Goal: Transaction & Acquisition: Purchase product/service

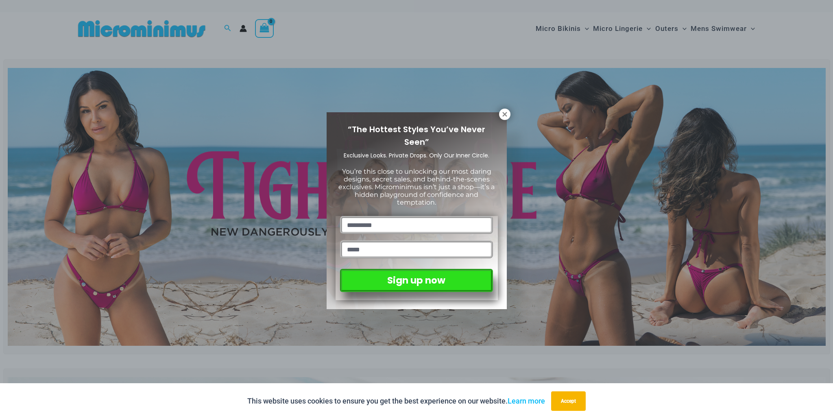
click at [497, 116] on div "“The Hottest Styles You’ve Never Seen” Exclusive Looks. Private Drops. Only Our…" at bounding box center [416, 210] width 180 height 197
drag, startPoint x: 502, startPoint y: 113, endPoint x: 471, endPoint y: 136, distance: 38.5
click at [501, 114] on icon at bounding box center [504, 114] width 7 height 7
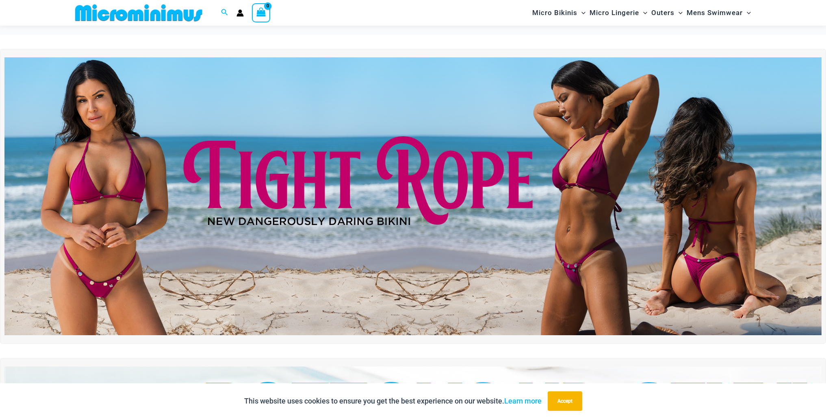
scroll to position [131, 0]
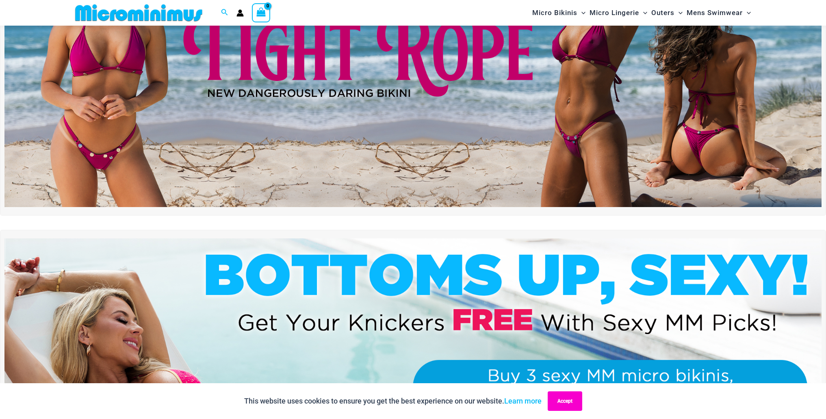
click at [570, 401] on button "Accept" at bounding box center [565, 401] width 35 height 20
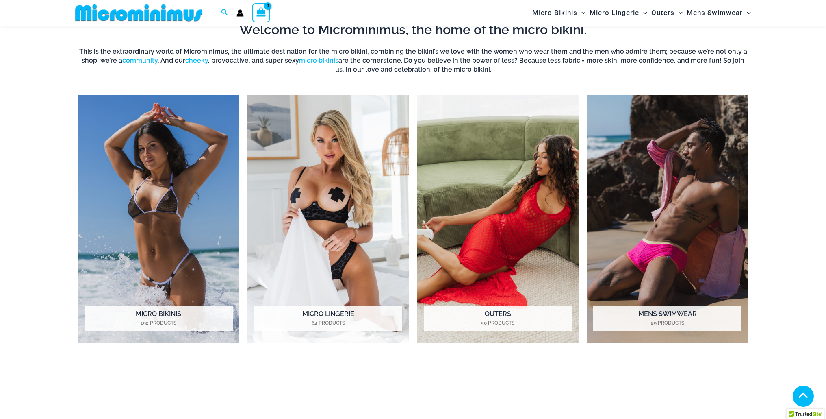
scroll to position [716, 0]
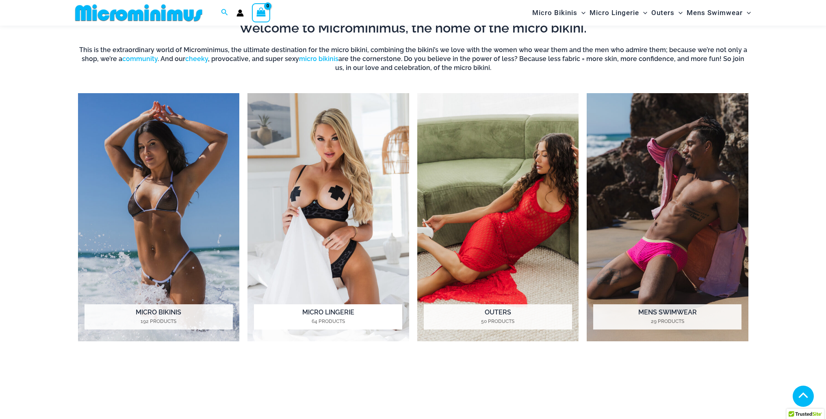
click at [341, 319] on mark "64 Products" at bounding box center [328, 320] width 148 height 7
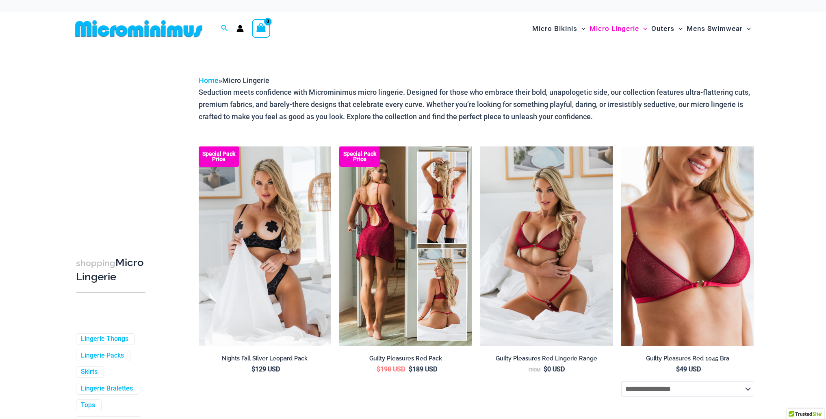
click at [363, 280] on img at bounding box center [405, 245] width 133 height 199
click at [390, 248] on img at bounding box center [405, 245] width 133 height 199
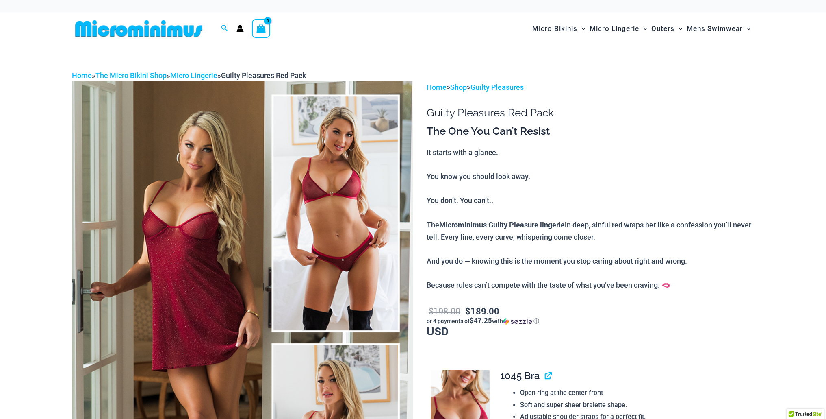
click at [215, 244] on img at bounding box center [242, 337] width 341 height 512
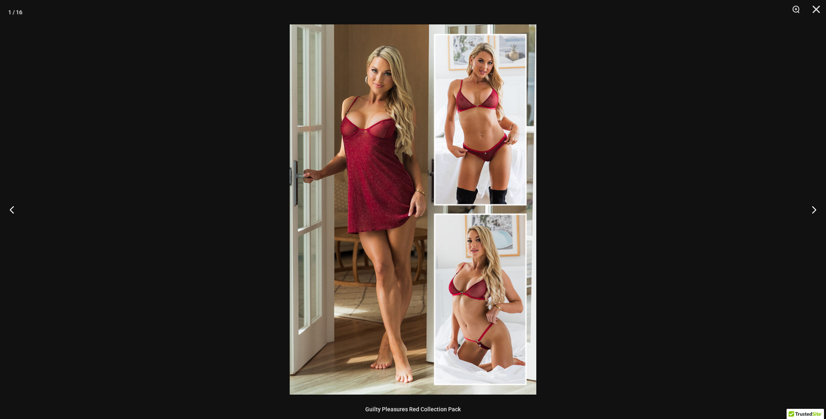
click at [394, 229] on img at bounding box center [413, 209] width 247 height 370
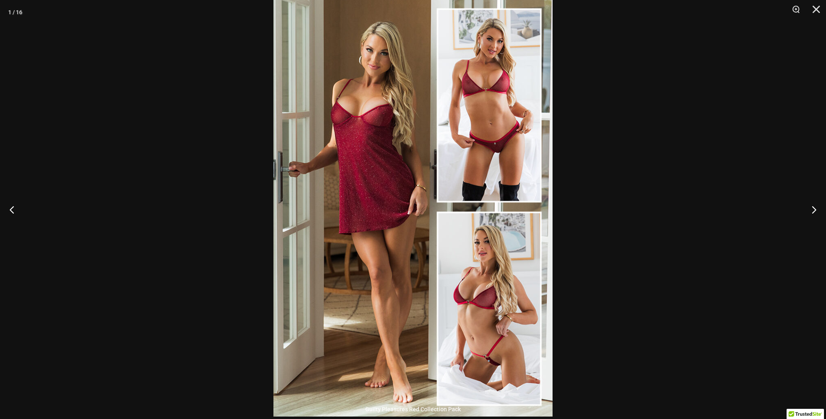
click at [394, 229] on img at bounding box center [413, 207] width 279 height 419
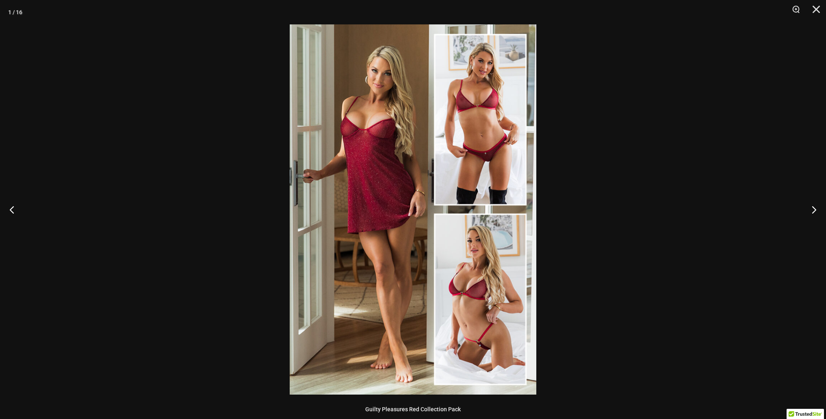
click at [394, 229] on img at bounding box center [413, 209] width 247 height 370
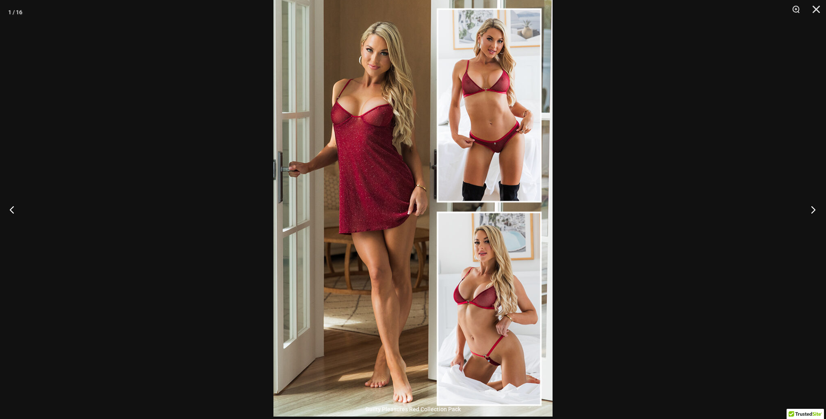
click at [814, 212] on button "Next" at bounding box center [811, 209] width 30 height 41
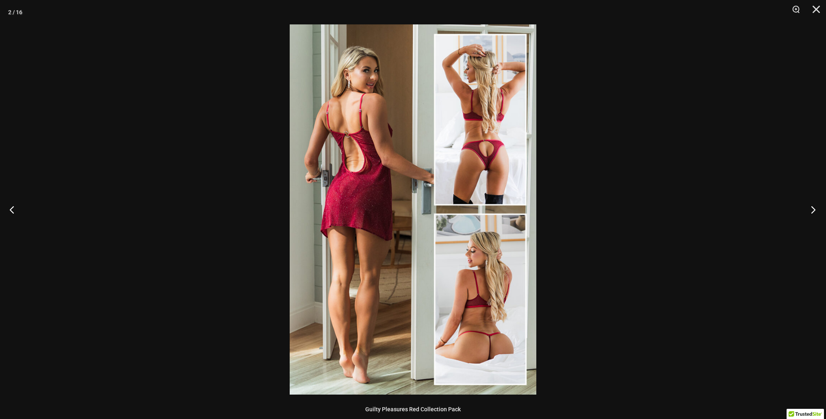
click at [814, 212] on button "Next" at bounding box center [811, 209] width 30 height 41
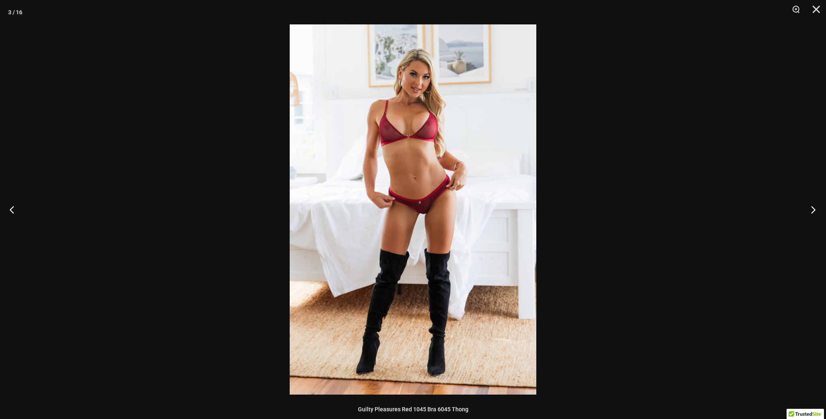
click at [814, 212] on button "Next" at bounding box center [811, 209] width 30 height 41
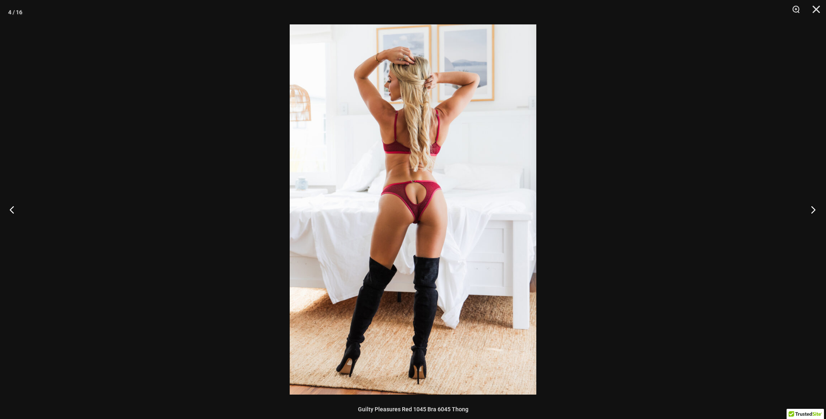
click at [814, 212] on button "Next" at bounding box center [811, 209] width 30 height 41
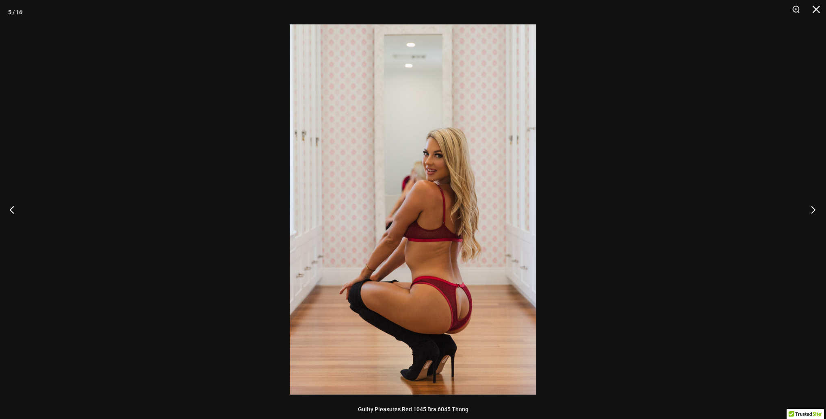
click at [814, 212] on button "Next" at bounding box center [811, 209] width 30 height 41
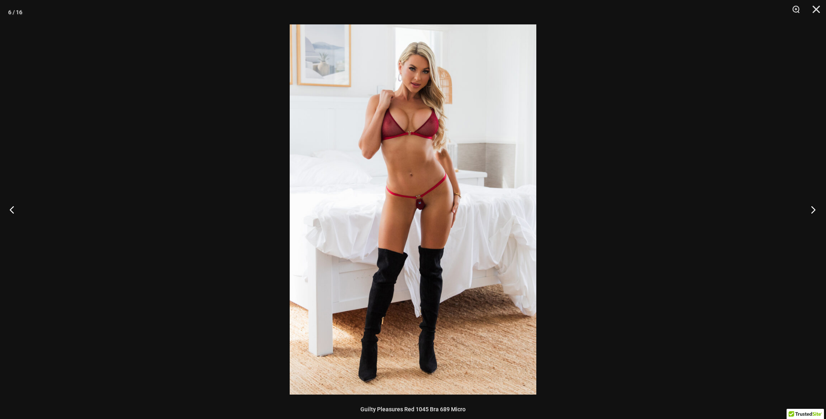
click at [814, 212] on button "Next" at bounding box center [811, 209] width 30 height 41
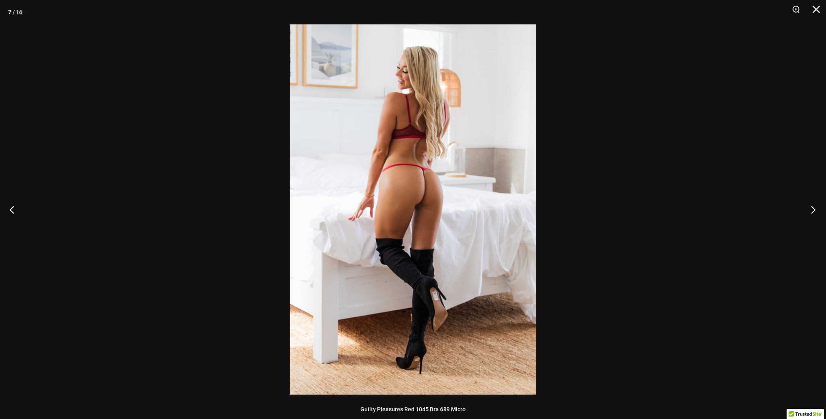
click at [814, 212] on button "Next" at bounding box center [811, 209] width 30 height 41
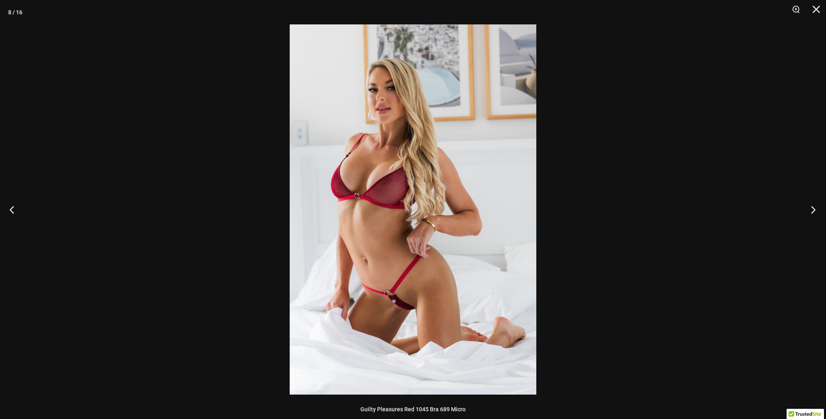
click at [808, 211] on button "Next" at bounding box center [811, 209] width 30 height 41
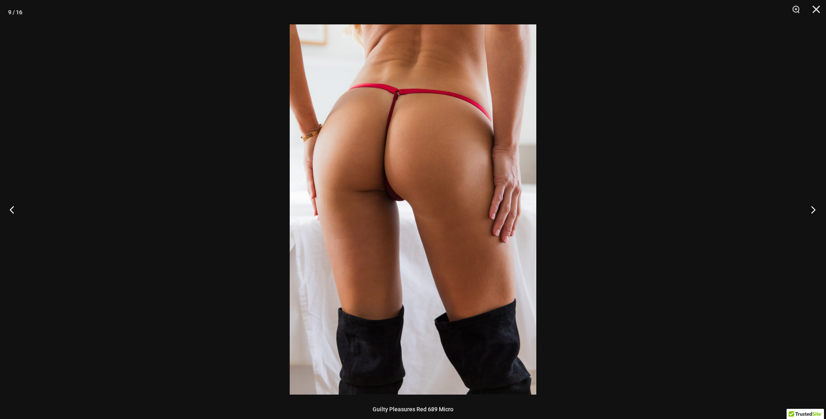
click at [808, 211] on button "Next" at bounding box center [811, 209] width 30 height 41
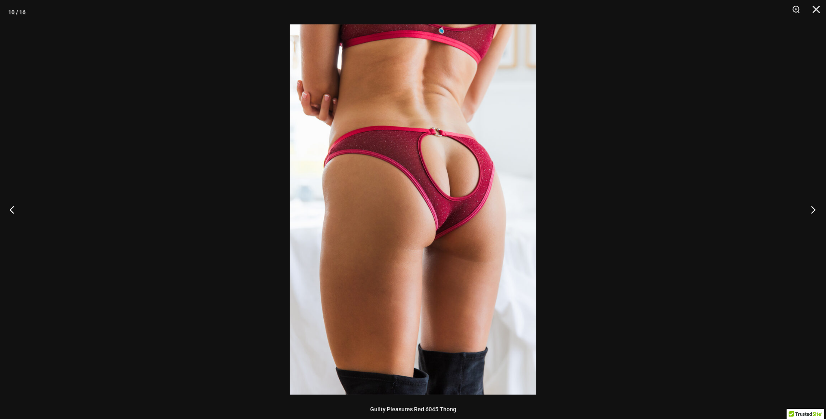
click at [812, 208] on button "Next" at bounding box center [811, 209] width 30 height 41
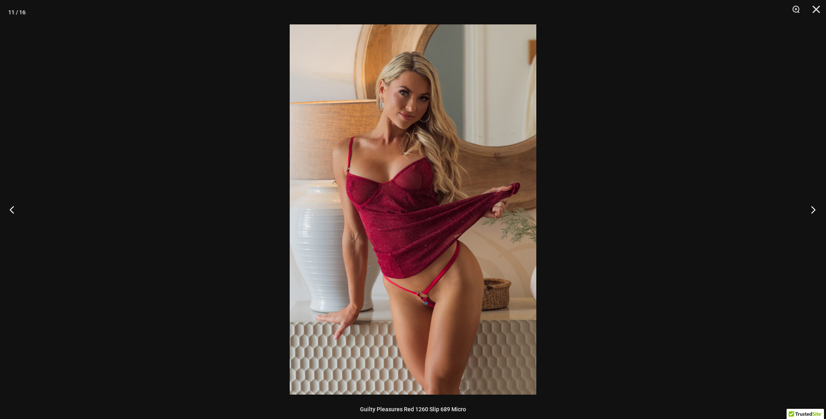
click at [810, 213] on button "Next" at bounding box center [811, 209] width 30 height 41
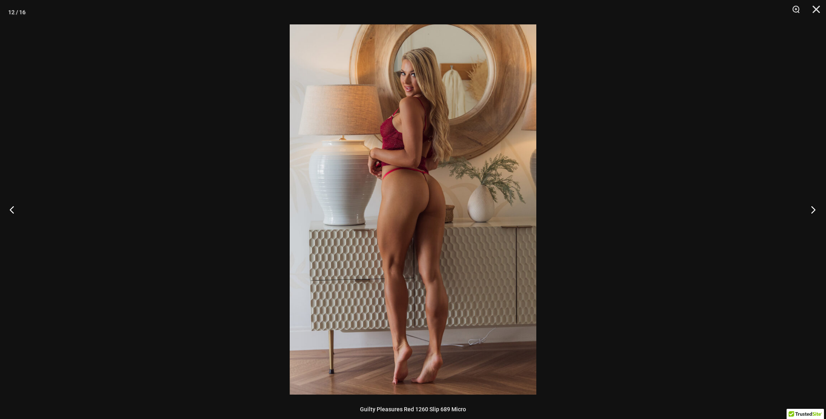
click at [810, 213] on button "Next" at bounding box center [811, 209] width 30 height 41
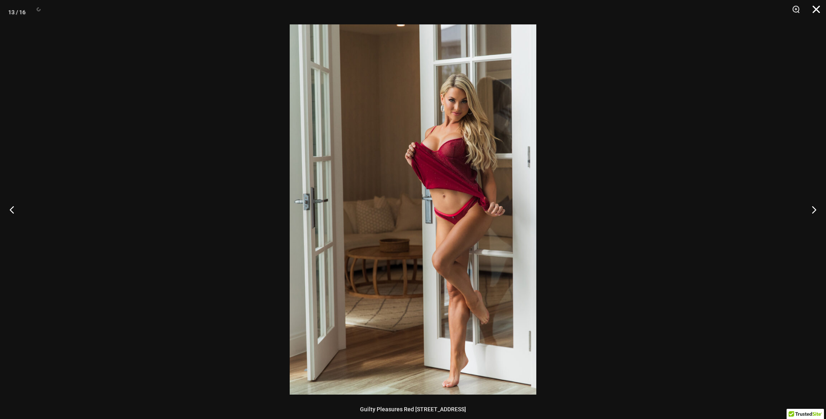
click at [816, 9] on button "Close" at bounding box center [814, 12] width 20 height 24
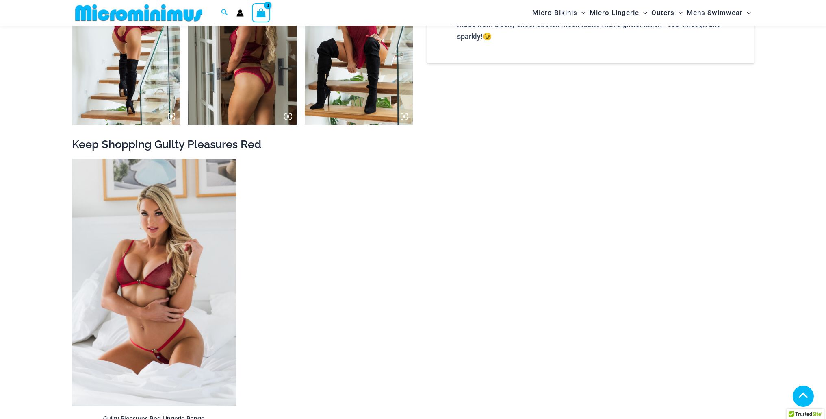
scroll to position [1263, 0]
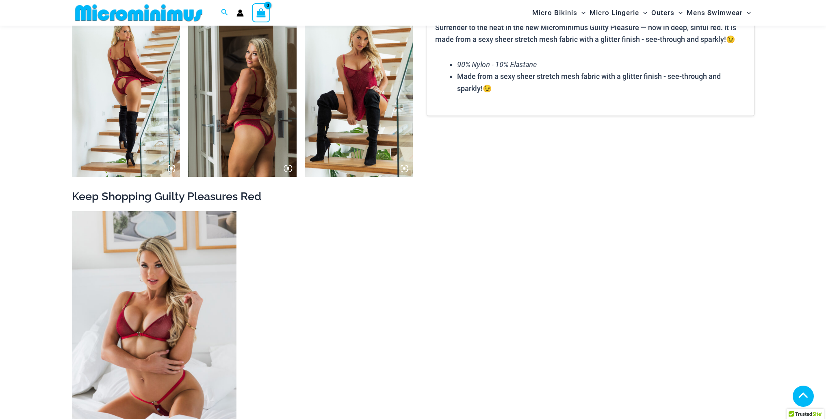
click at [131, 89] on img at bounding box center [126, 95] width 109 height 163
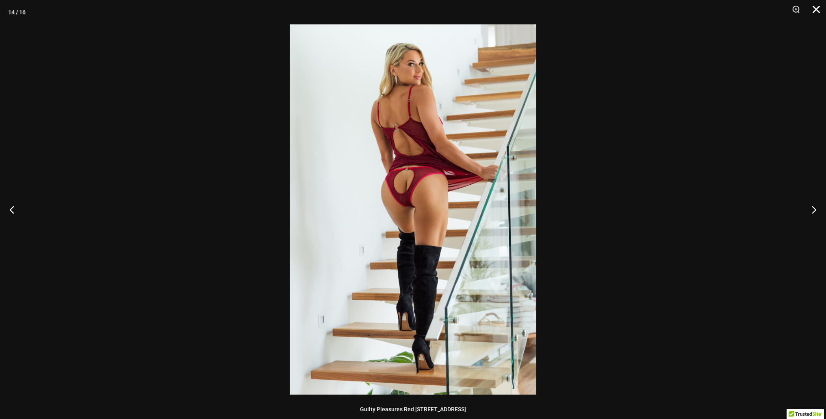
click at [817, 13] on button "Close" at bounding box center [814, 12] width 20 height 24
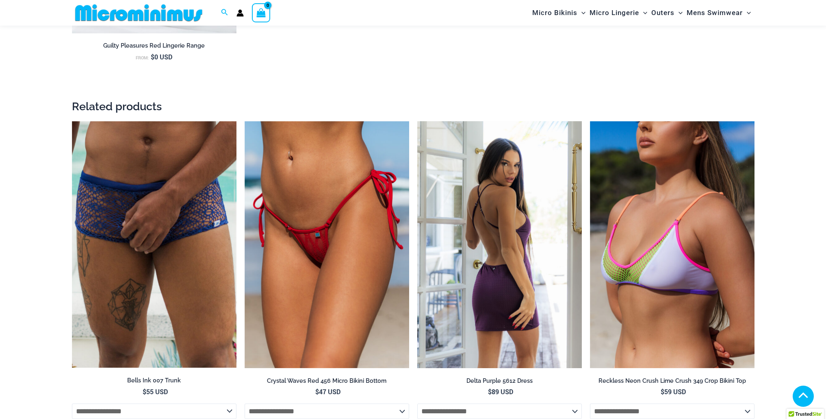
scroll to position [1685, 0]
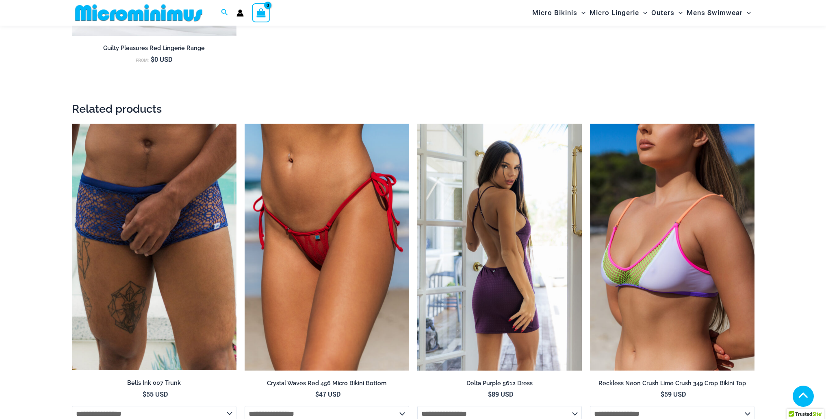
click at [510, 153] on img at bounding box center [499, 247] width 165 height 247
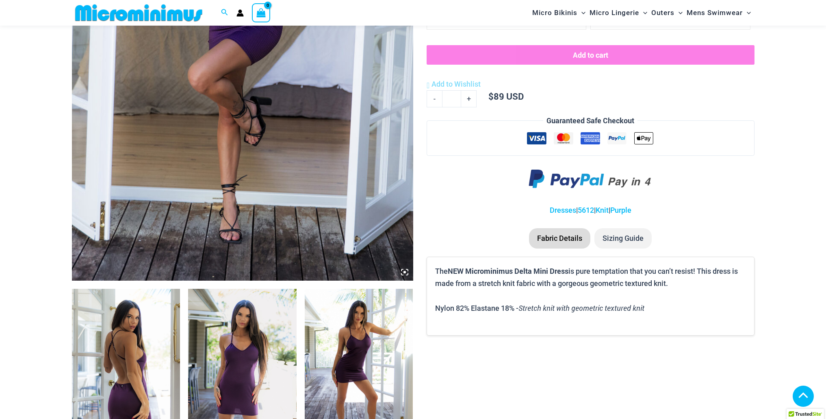
scroll to position [441, 0]
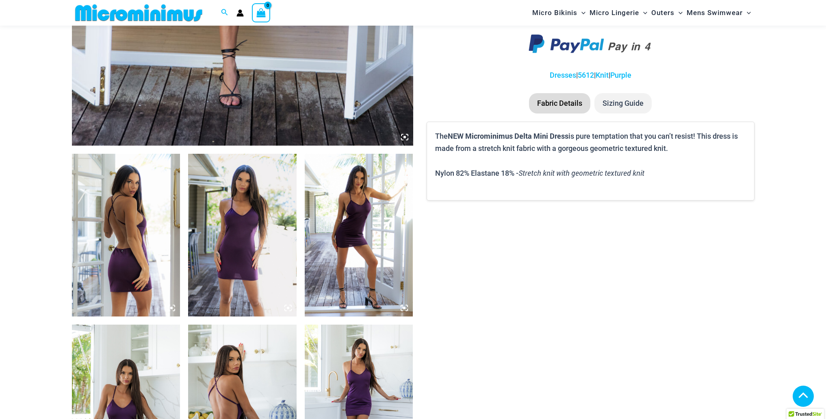
click at [140, 257] on img at bounding box center [126, 235] width 109 height 163
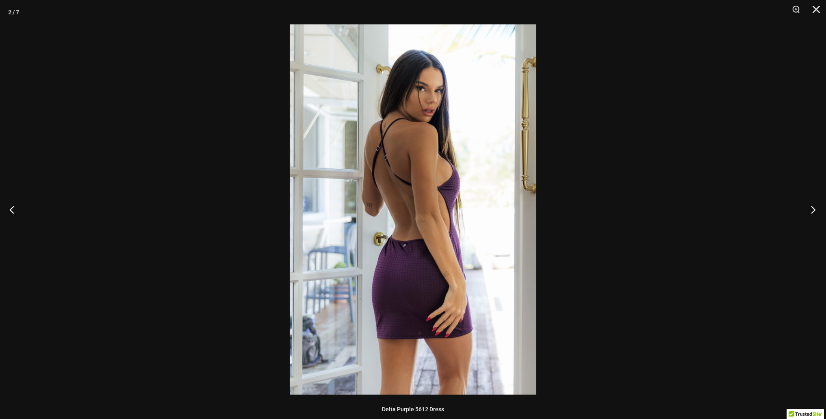
click at [815, 209] on button "Next" at bounding box center [811, 209] width 30 height 41
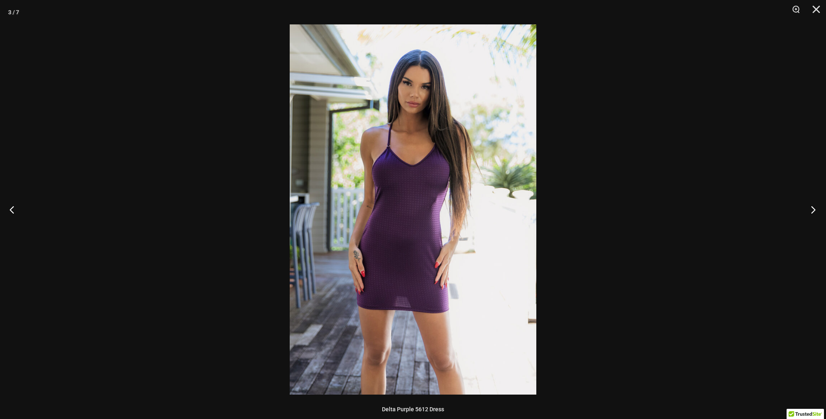
click at [815, 209] on button "Next" at bounding box center [811, 209] width 30 height 41
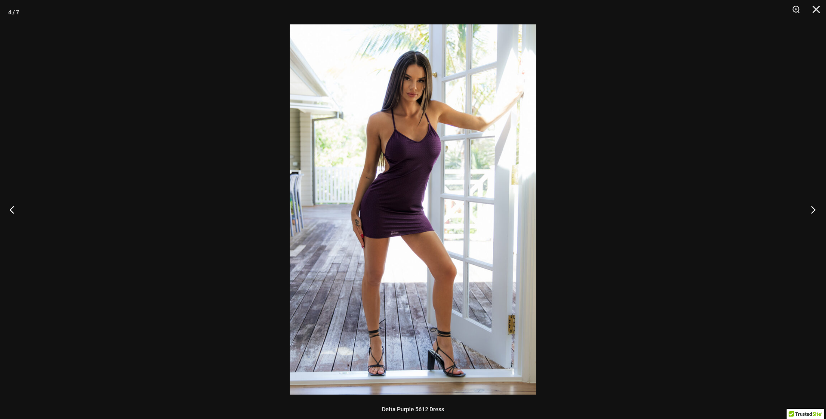
click at [815, 209] on button "Next" at bounding box center [811, 209] width 30 height 41
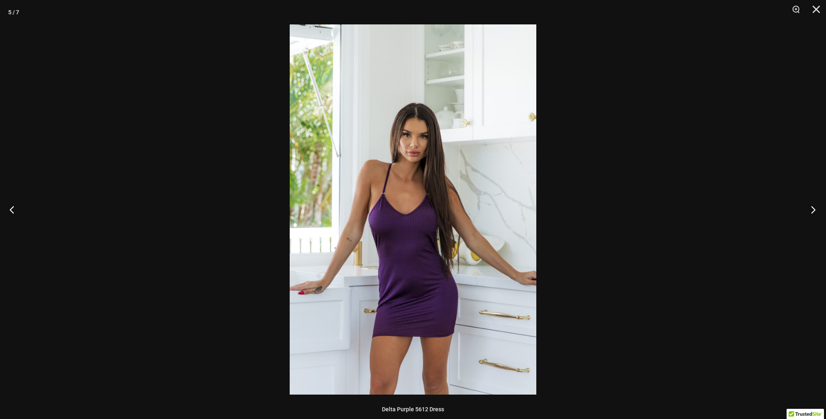
click at [815, 209] on button "Next" at bounding box center [811, 209] width 30 height 41
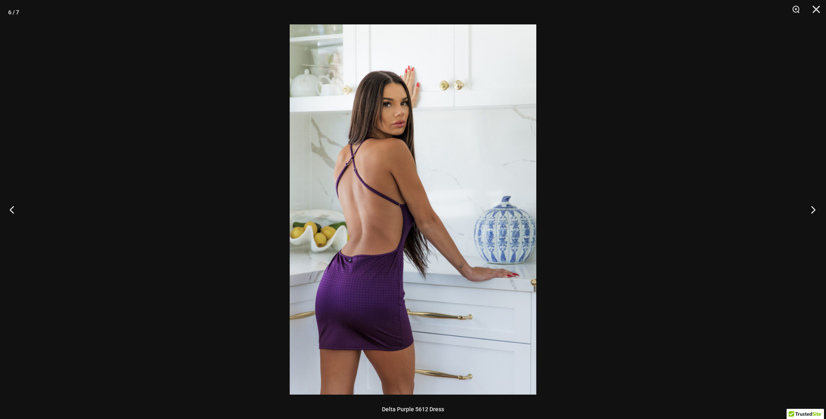
click at [815, 209] on button "Next" at bounding box center [811, 209] width 30 height 41
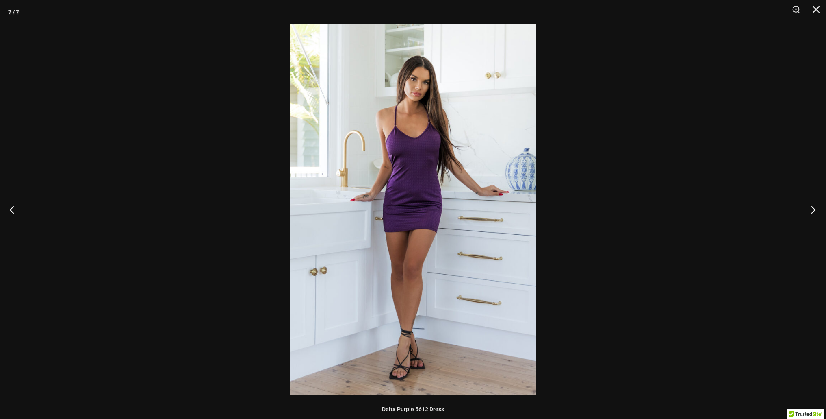
click at [815, 209] on button "Next" at bounding box center [811, 209] width 30 height 41
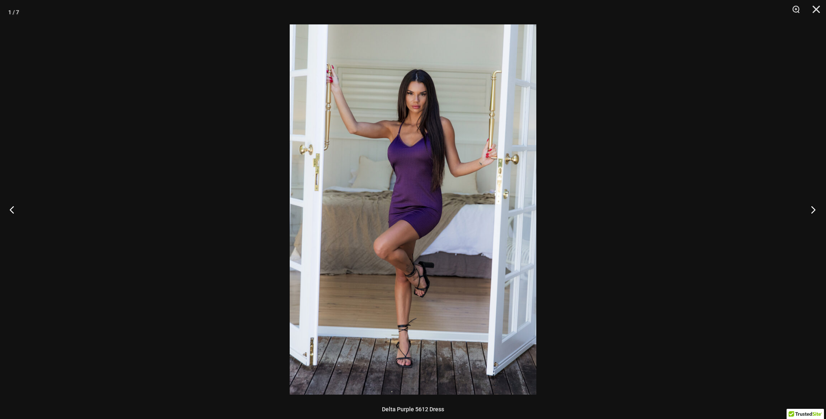
click at [815, 209] on button "Next" at bounding box center [811, 209] width 30 height 41
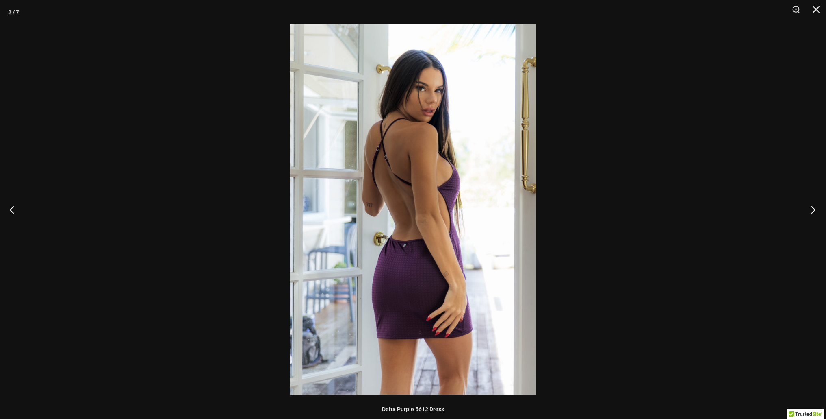
click at [815, 209] on button "Next" at bounding box center [811, 209] width 30 height 41
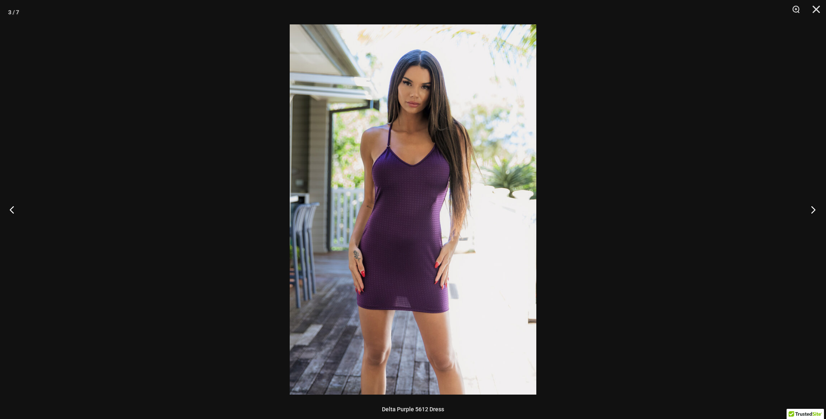
click at [815, 209] on button "Next" at bounding box center [811, 209] width 30 height 41
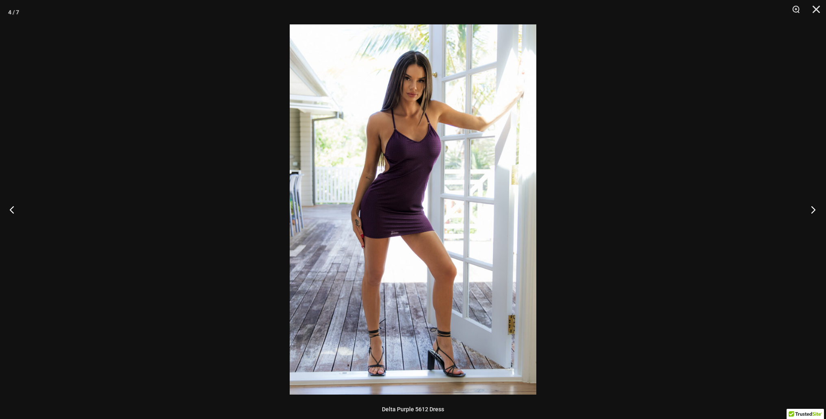
click at [815, 209] on button "Next" at bounding box center [811, 209] width 30 height 41
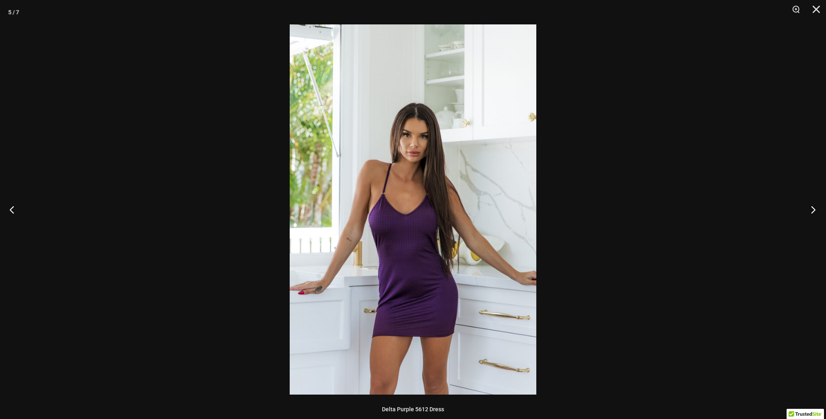
click at [816, 211] on button "Next" at bounding box center [811, 209] width 30 height 41
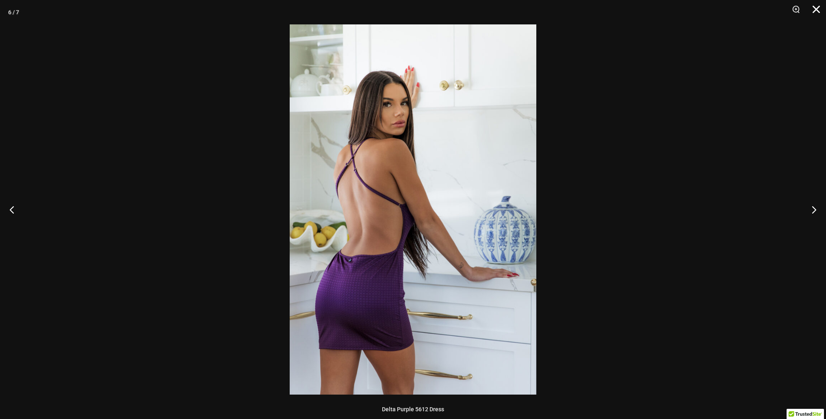
click at [818, 6] on button "Close" at bounding box center [814, 12] width 20 height 24
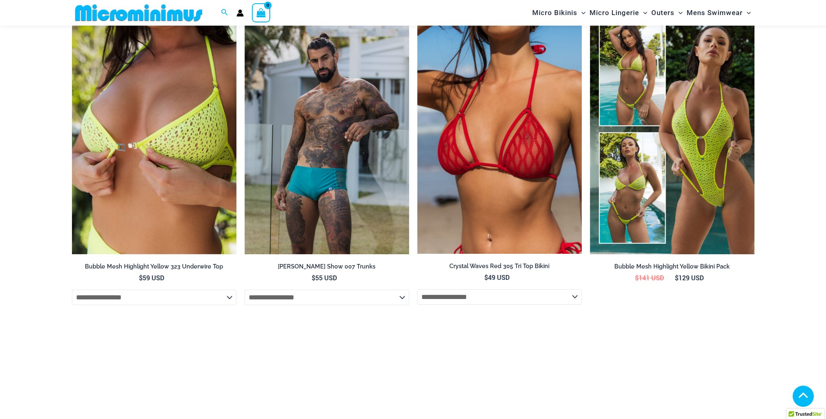
scroll to position [955, 0]
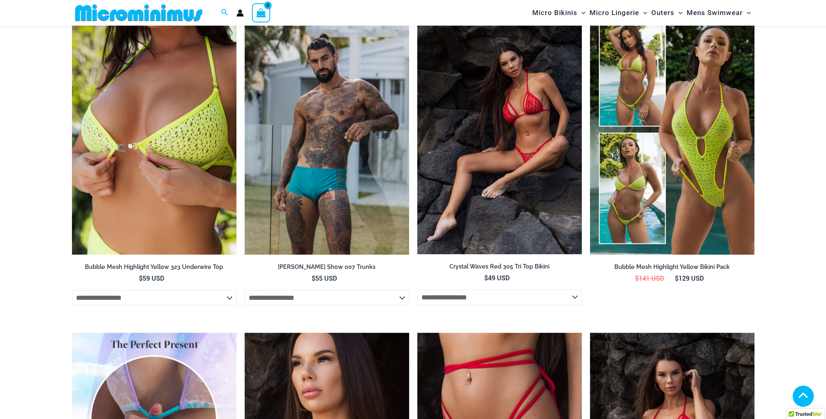
click at [559, 104] on img at bounding box center [499, 130] width 165 height 246
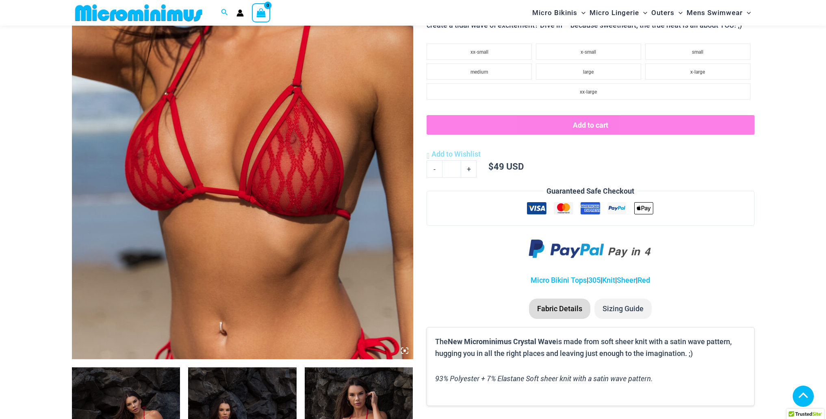
scroll to position [238, 0]
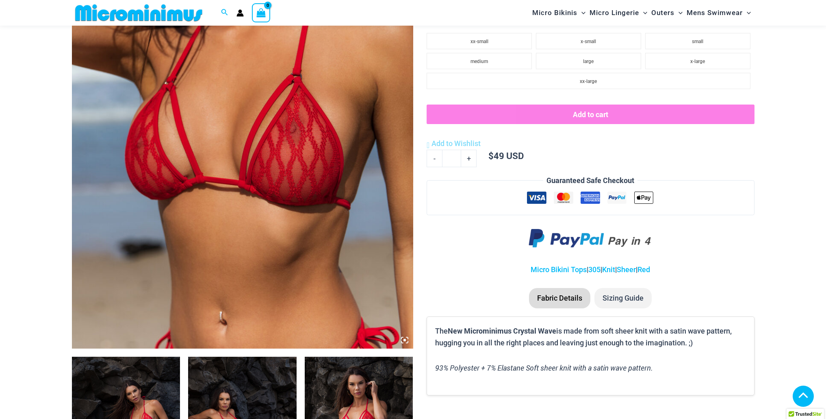
click at [366, 128] on img at bounding box center [242, 92] width 341 height 512
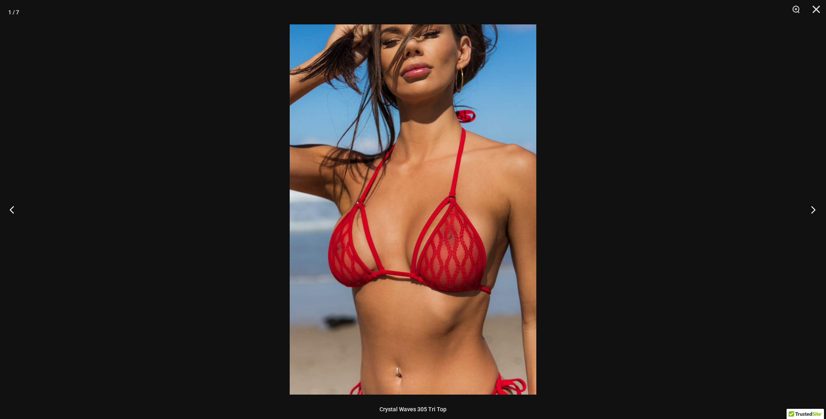
click at [810, 210] on button "Next" at bounding box center [811, 209] width 30 height 41
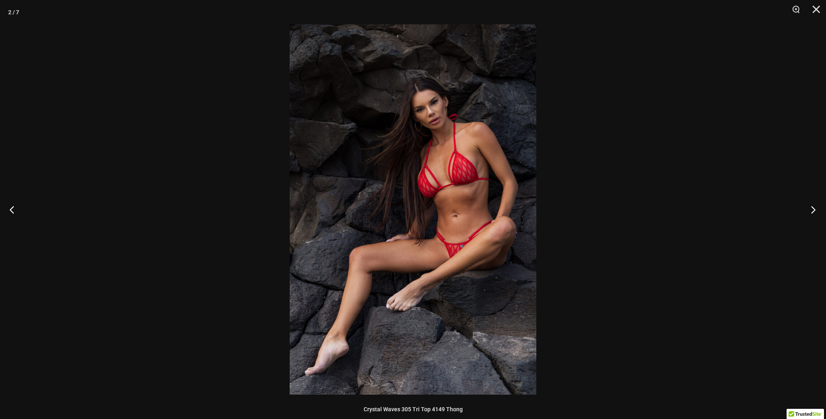
click at [810, 210] on button "Next" at bounding box center [811, 209] width 30 height 41
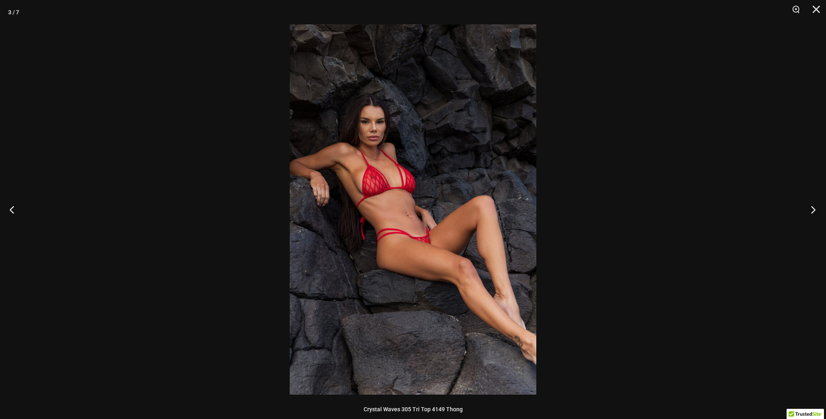
click at [810, 210] on button "Next" at bounding box center [811, 209] width 30 height 41
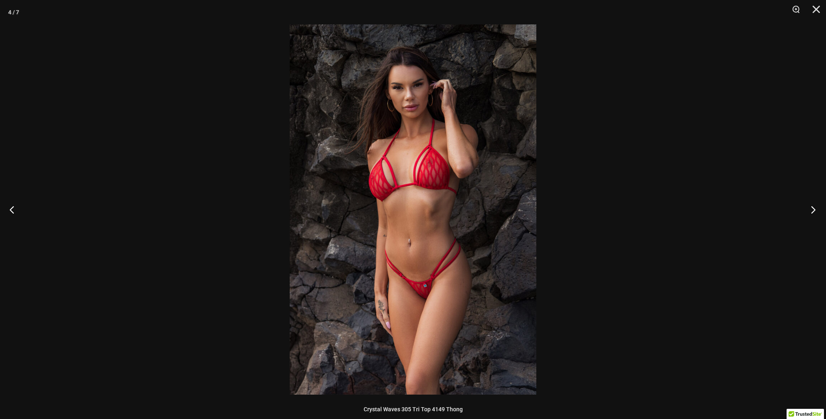
click at [810, 210] on button "Next" at bounding box center [811, 209] width 30 height 41
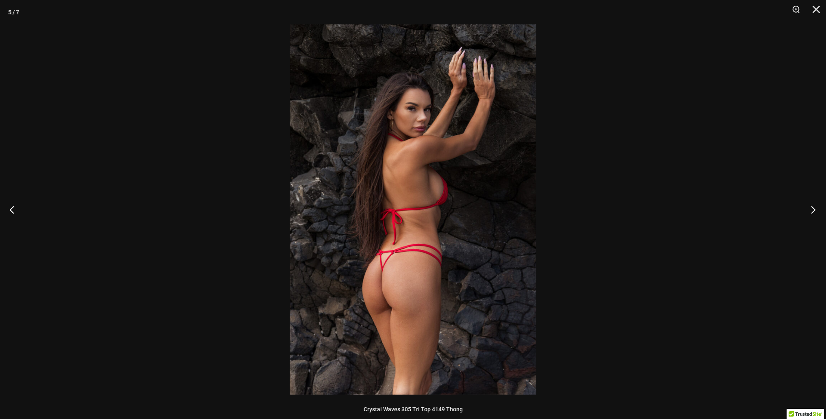
click at [810, 210] on button "Next" at bounding box center [811, 209] width 30 height 41
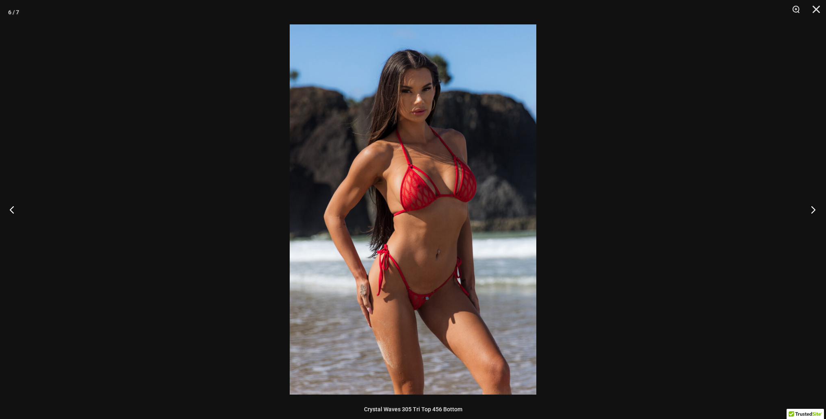
click at [810, 210] on button "Next" at bounding box center [811, 209] width 30 height 41
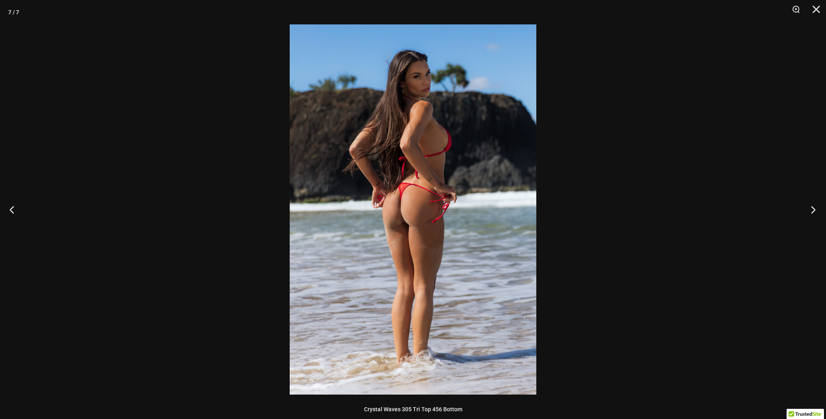
click at [810, 210] on button "Next" at bounding box center [811, 209] width 30 height 41
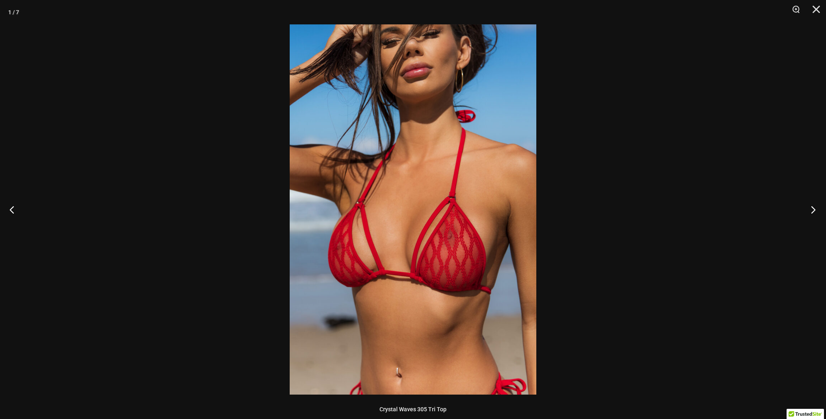
click at [810, 210] on button "Next" at bounding box center [811, 209] width 30 height 41
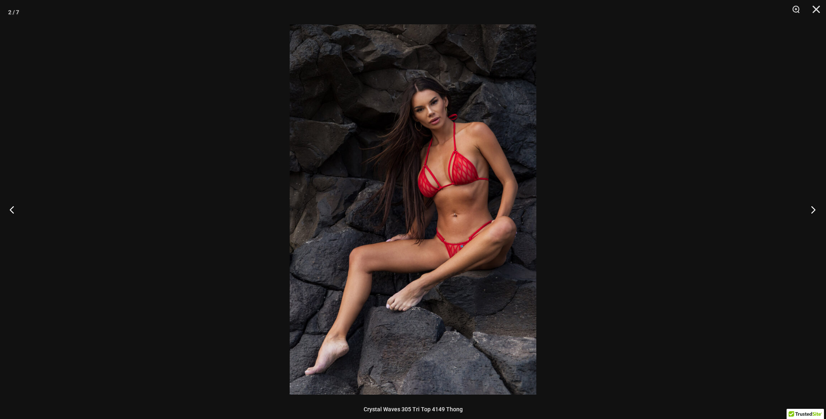
click at [810, 210] on button "Next" at bounding box center [811, 209] width 30 height 41
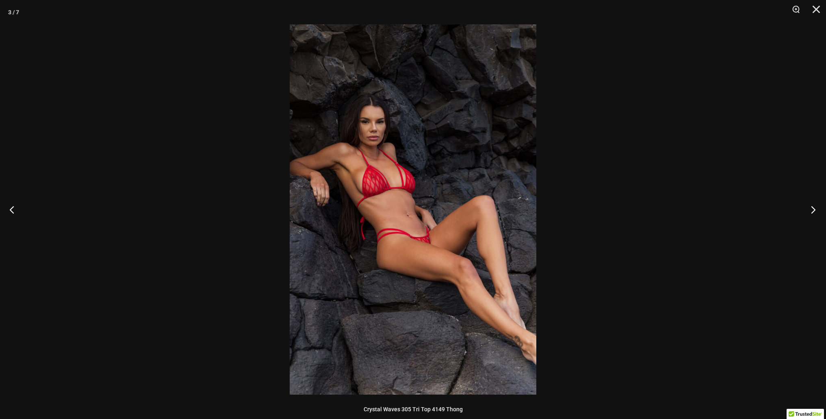
click at [810, 210] on button "Next" at bounding box center [811, 209] width 30 height 41
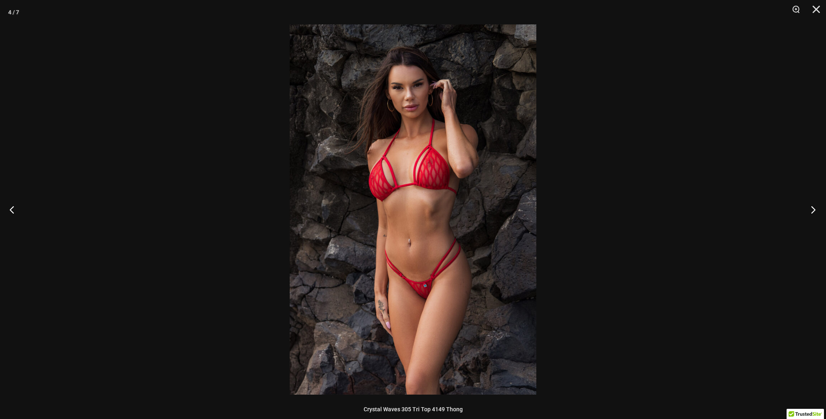
click at [810, 210] on button "Next" at bounding box center [811, 209] width 30 height 41
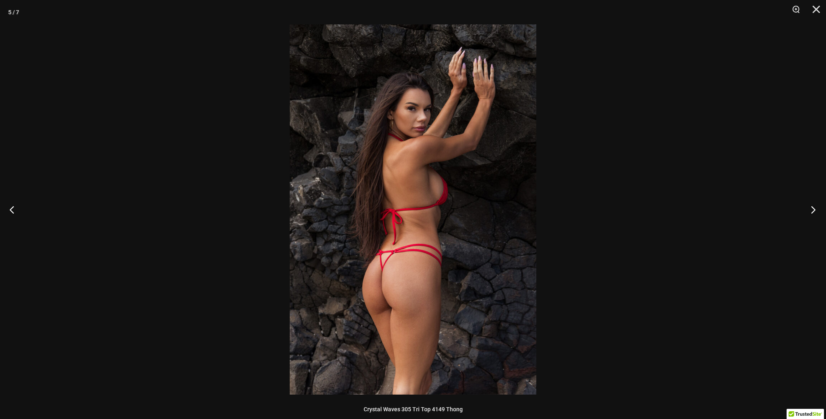
click at [810, 210] on button "Next" at bounding box center [811, 209] width 30 height 41
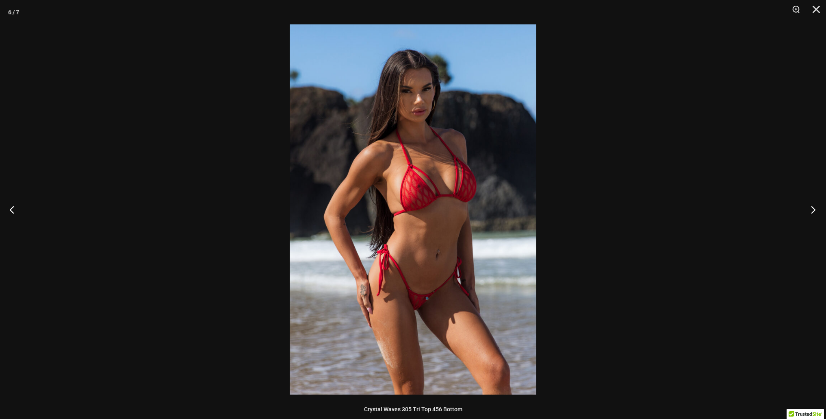
click at [810, 210] on button "Next" at bounding box center [811, 209] width 30 height 41
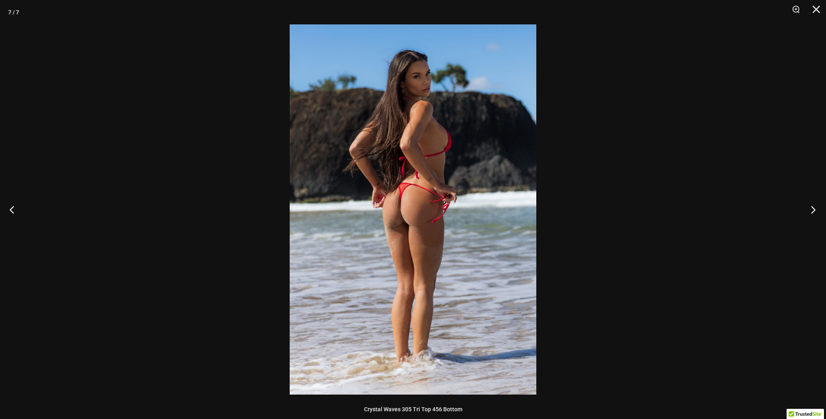
click at [810, 210] on button "Next" at bounding box center [811, 209] width 30 height 41
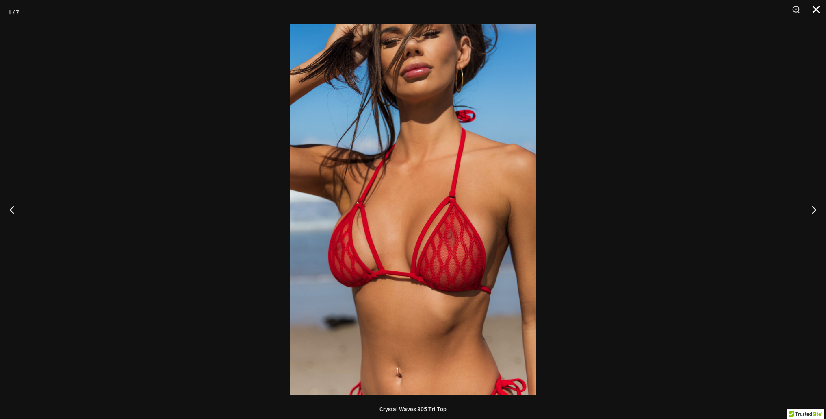
click at [818, 13] on button "Close" at bounding box center [814, 12] width 20 height 24
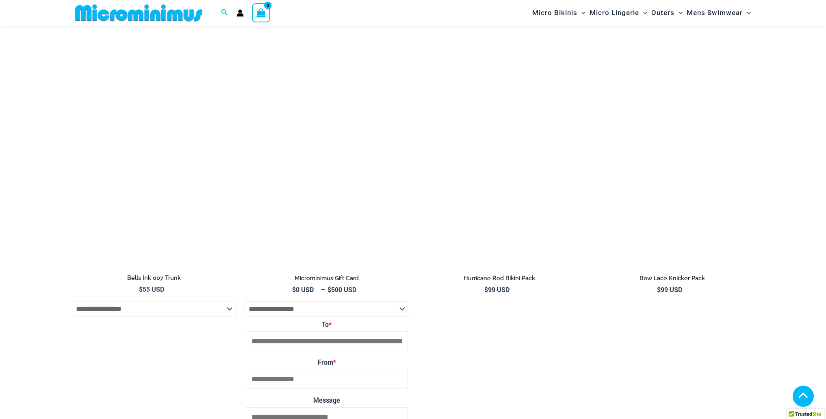
scroll to position [1634, 0]
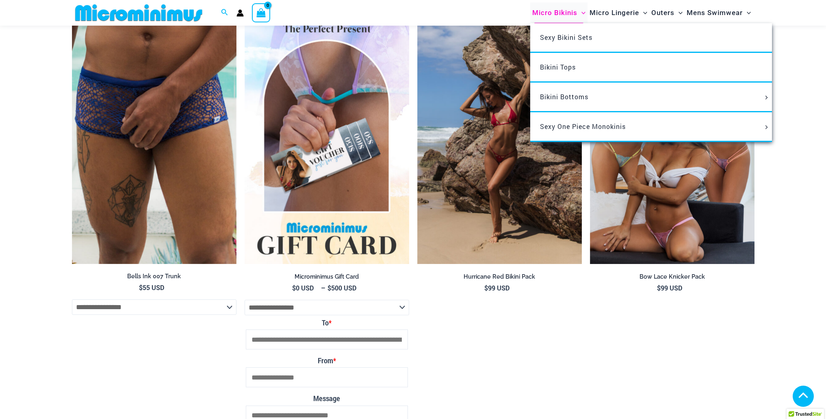
click at [545, 10] on span "Micro Bikinis" at bounding box center [555, 12] width 45 height 21
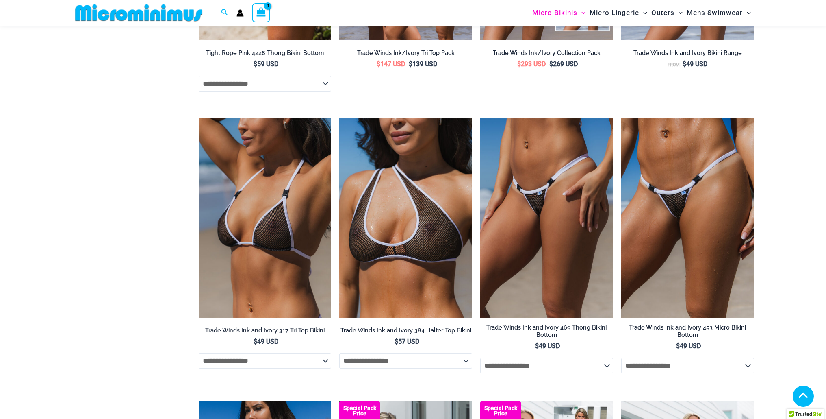
scroll to position [967, 0]
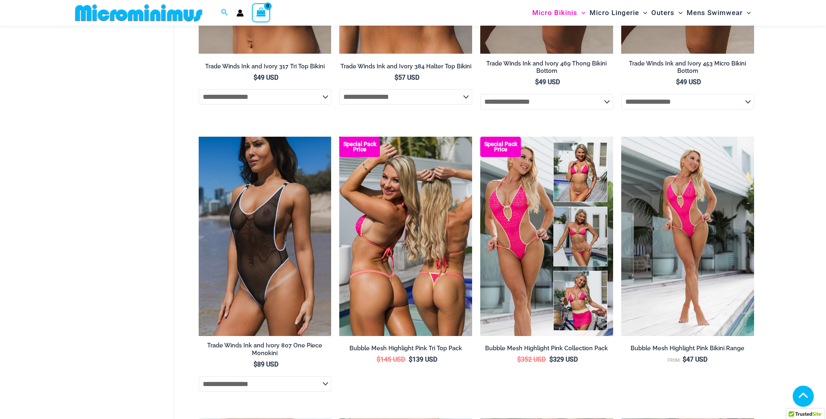
click at [438, 212] on img at bounding box center [405, 236] width 133 height 199
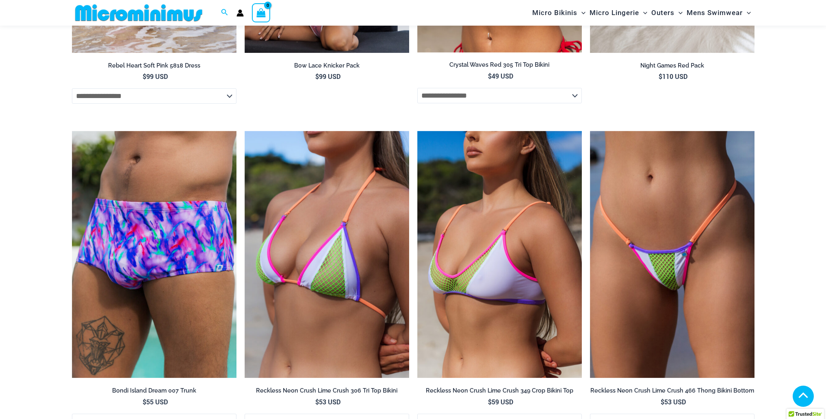
scroll to position [3066, 0]
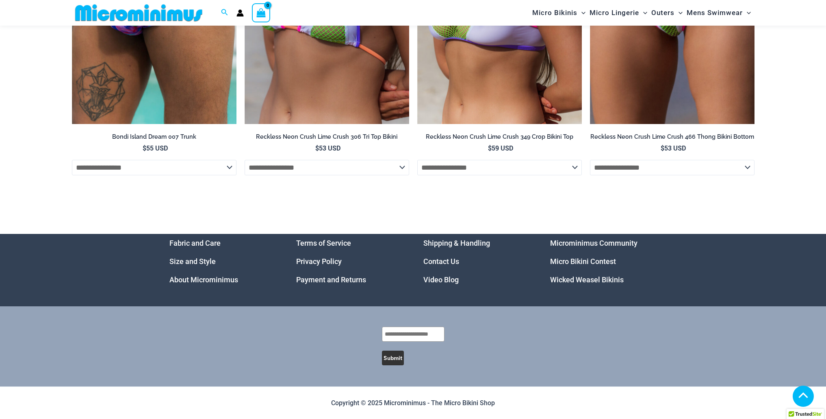
click at [564, 280] on link "Wicked Weasel Bikinis" at bounding box center [587, 279] width 74 height 9
